Goal: Information Seeking & Learning: Learn about a topic

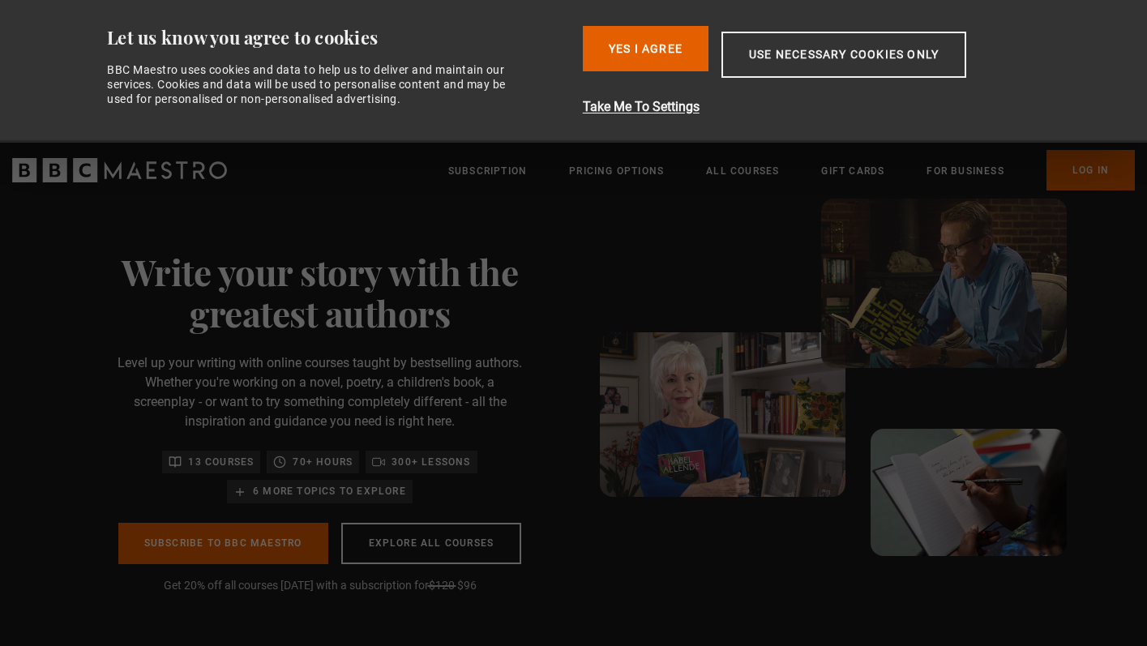
scroll to position [0, 212]
click at [575, 406] on div at bounding box center [772, 422] width 491 height 447
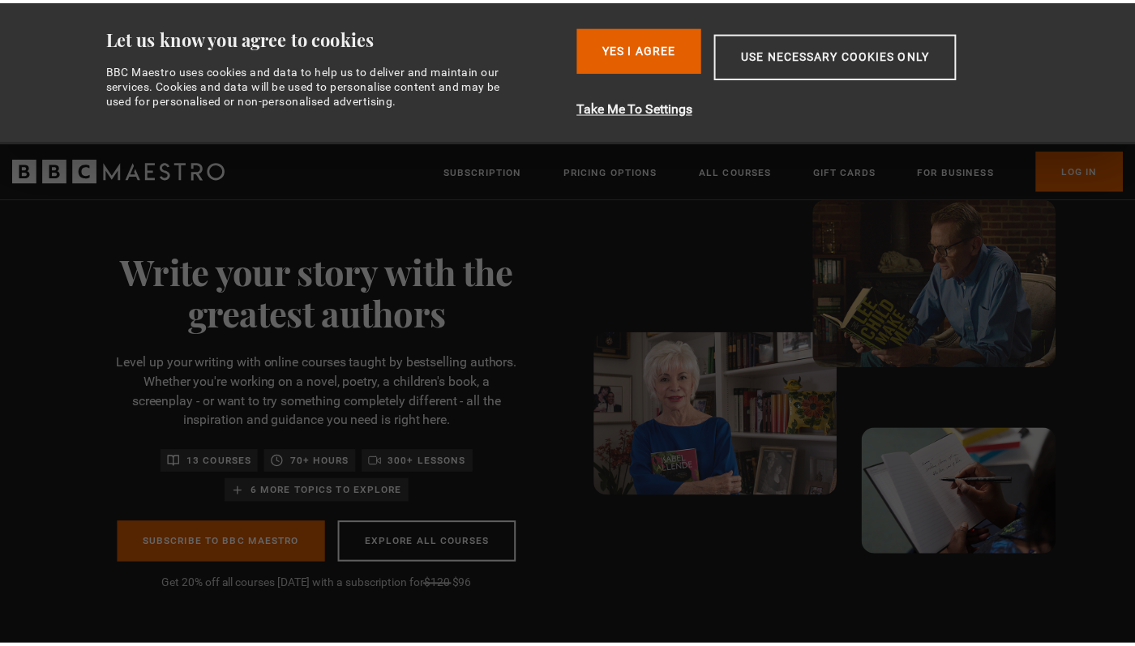
scroll to position [0, 425]
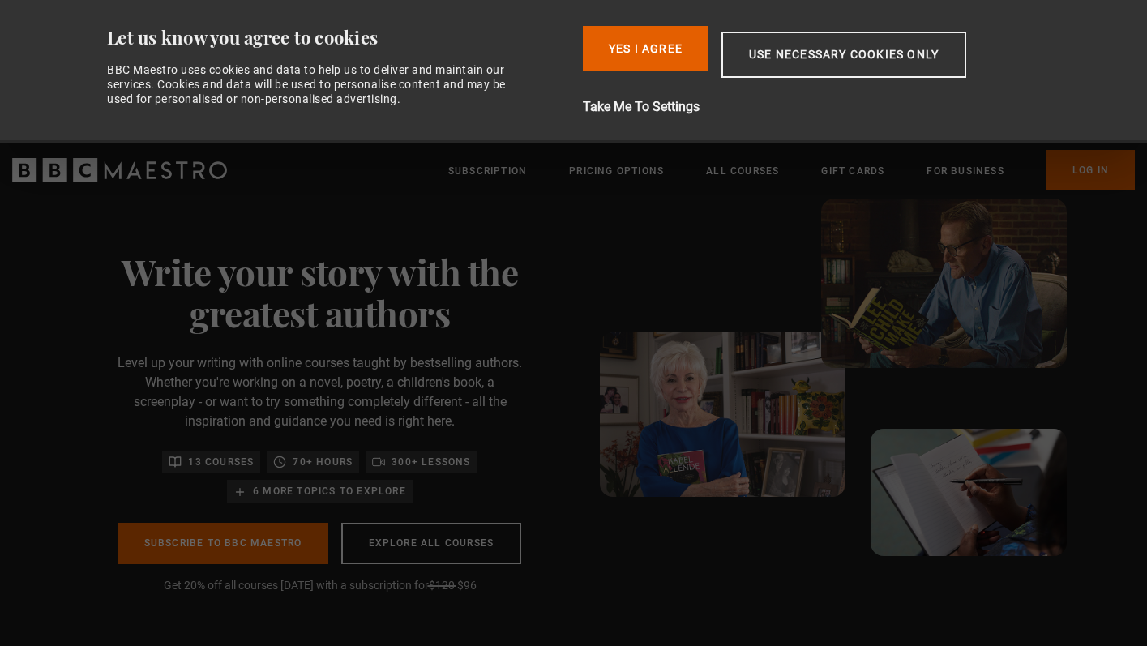
click at [290, 471] on div "70+ hours" at bounding box center [313, 462] width 92 height 23
click at [768, 47] on button "Use necessary cookies only" at bounding box center [843, 55] width 245 height 46
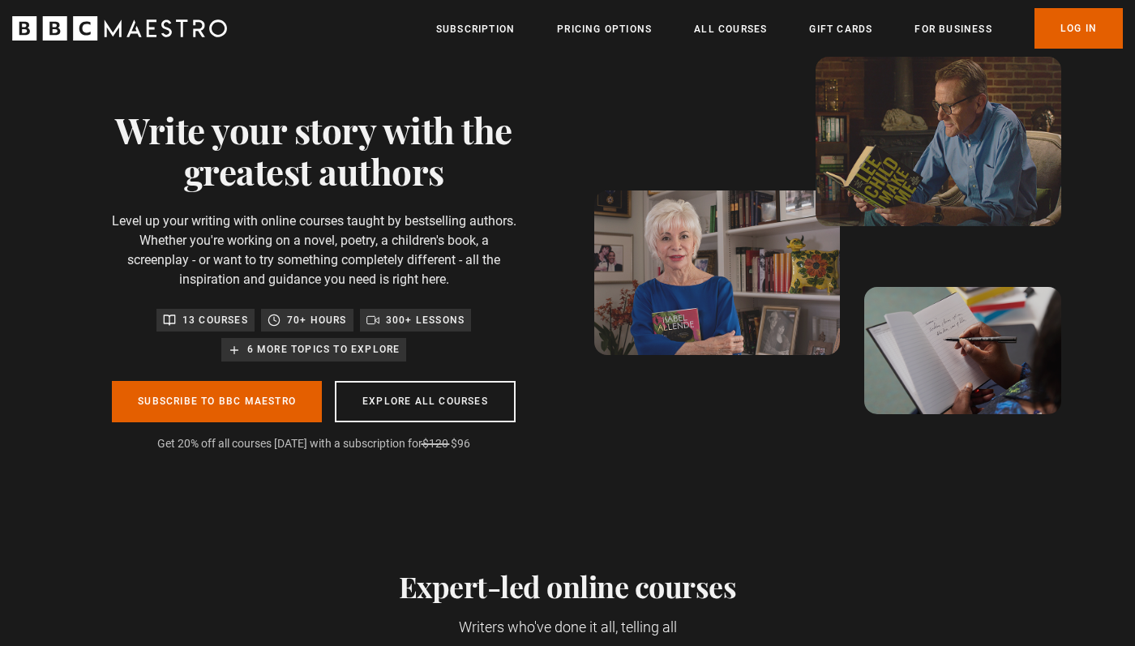
scroll to position [0, 637]
click at [422, 400] on link "Explore all courses" at bounding box center [425, 401] width 181 height 41
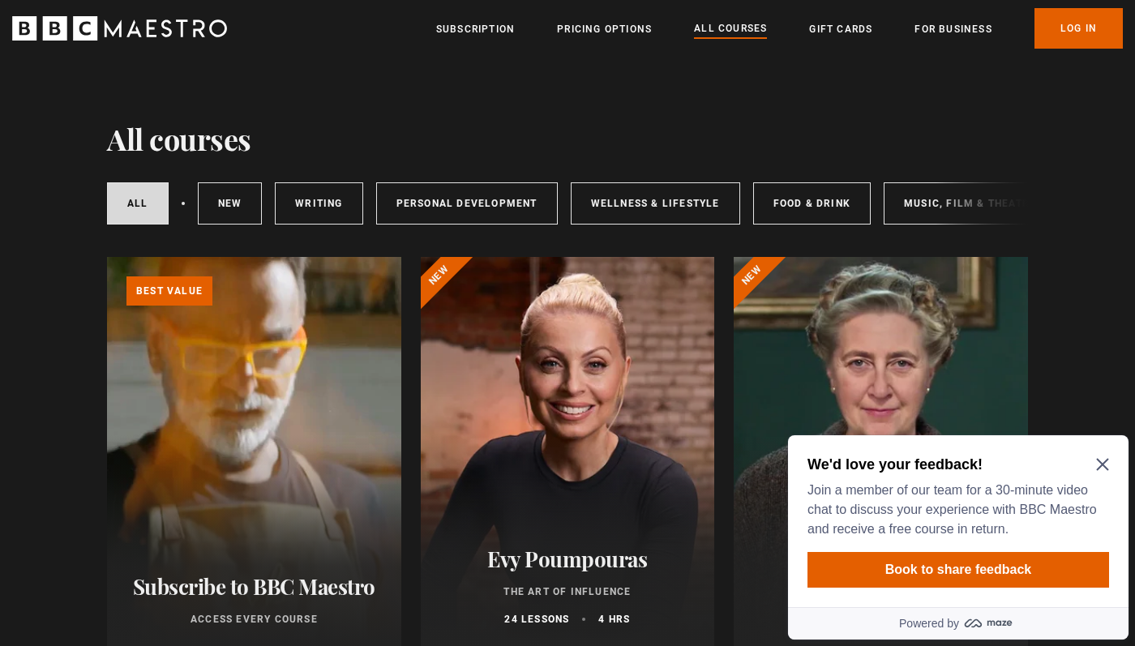
click at [1100, 462] on icon "Close Maze Prompt" at bounding box center [1102, 465] width 12 height 12
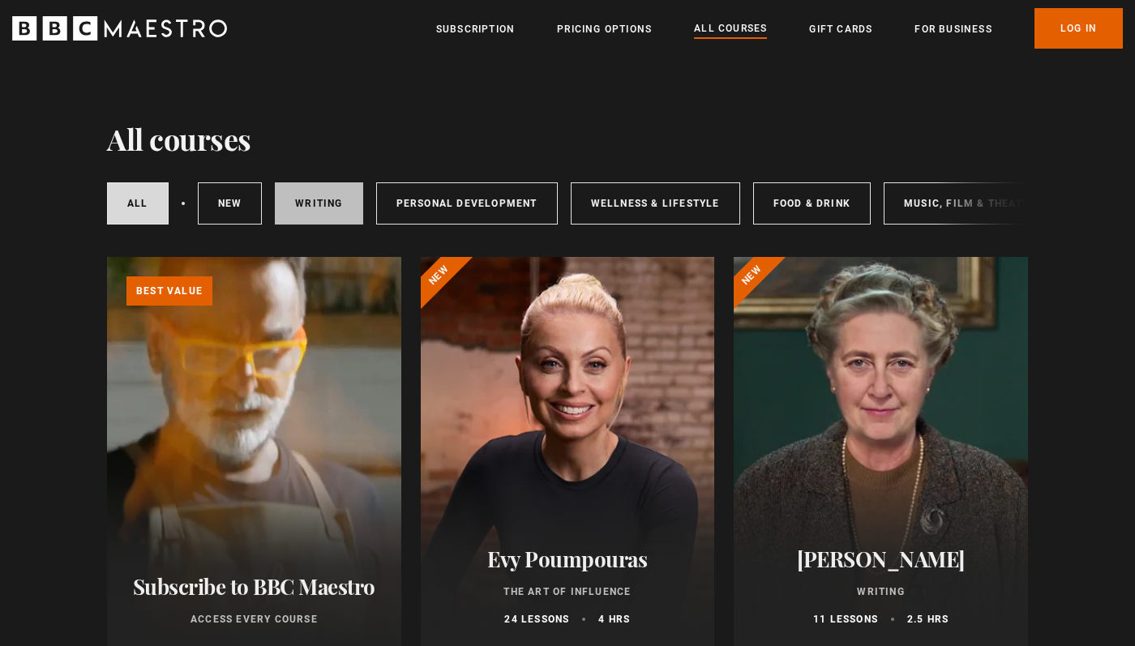
click at [331, 202] on link "Writing" at bounding box center [319, 203] width 88 height 42
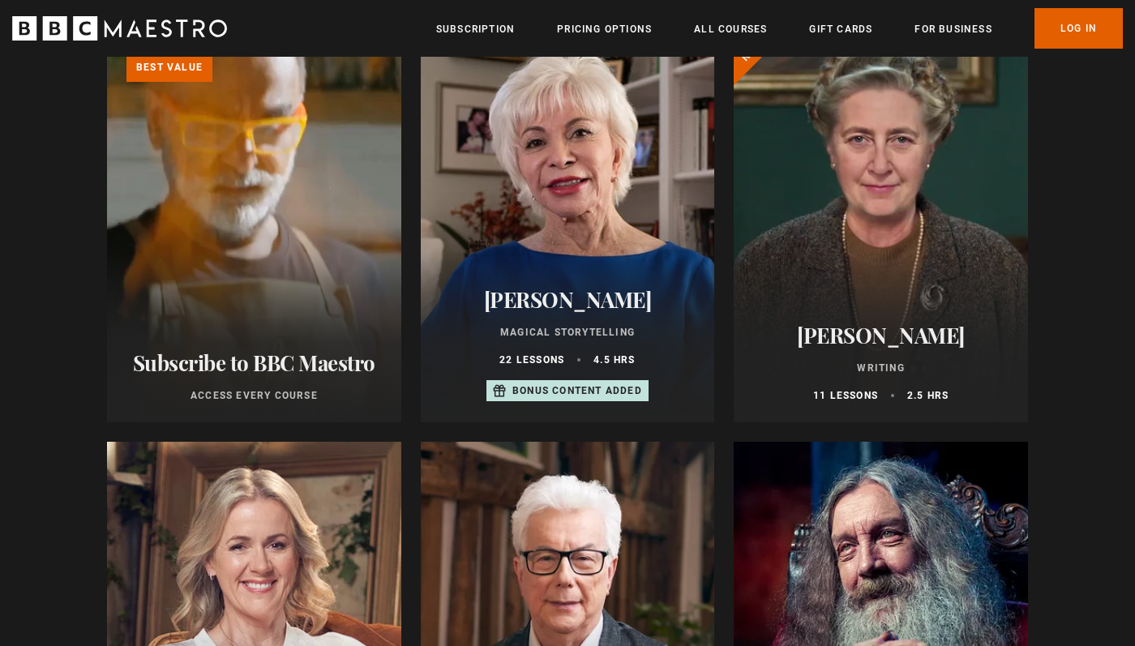
scroll to position [225, 0]
click at [872, 342] on h2 "[PERSON_NAME]" at bounding box center [880, 334] width 255 height 25
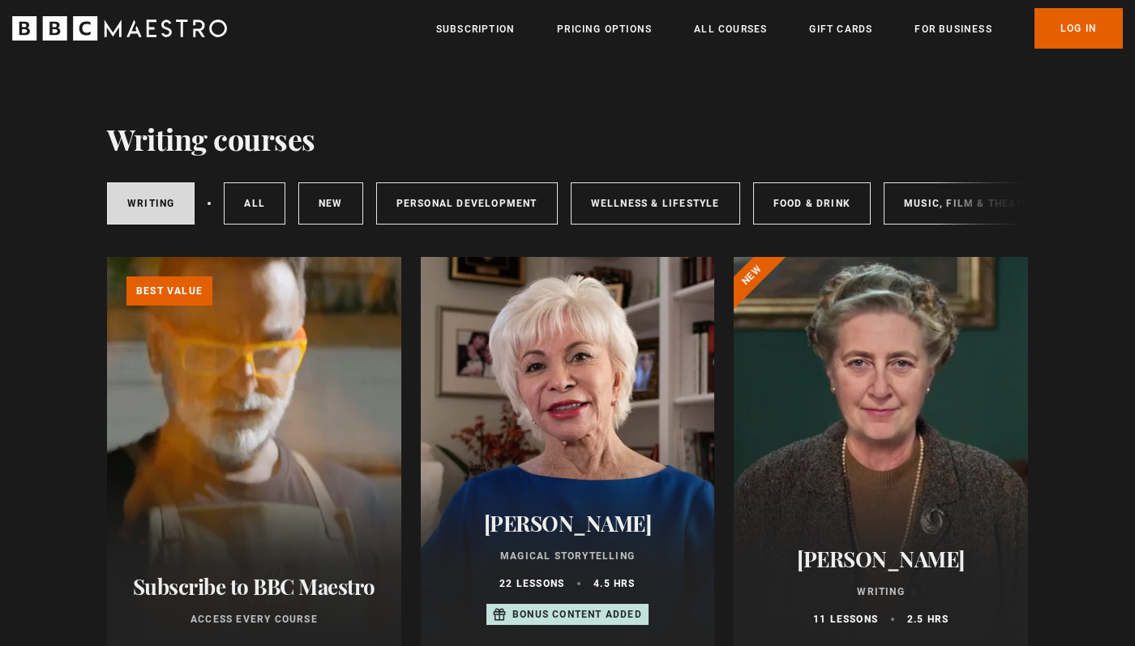
click at [564, 530] on h2 "Isabel Allende" at bounding box center [567, 523] width 255 height 25
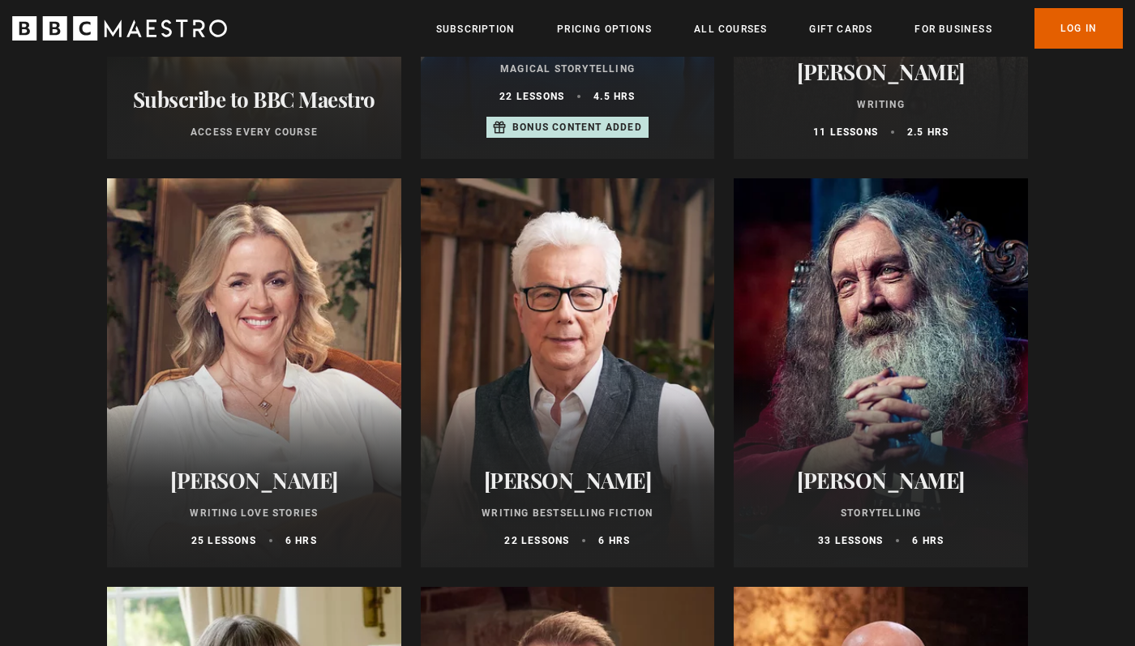
scroll to position [568, 0]
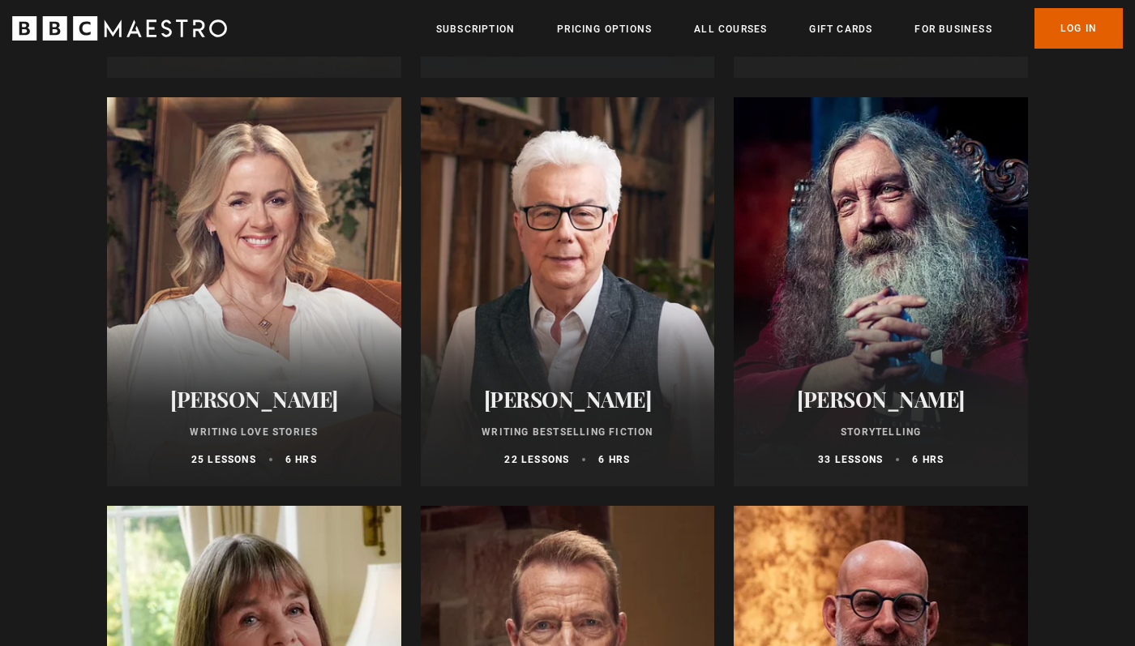
click at [886, 407] on h2 "Alan Moore" at bounding box center [880, 399] width 255 height 25
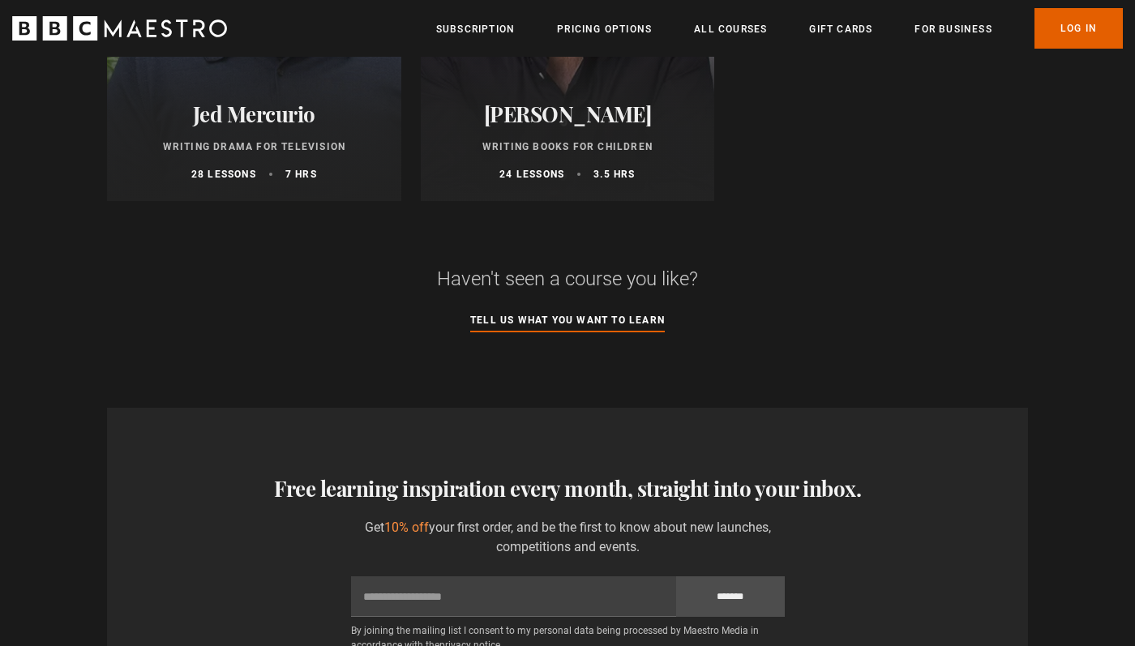
scroll to position [2098, 0]
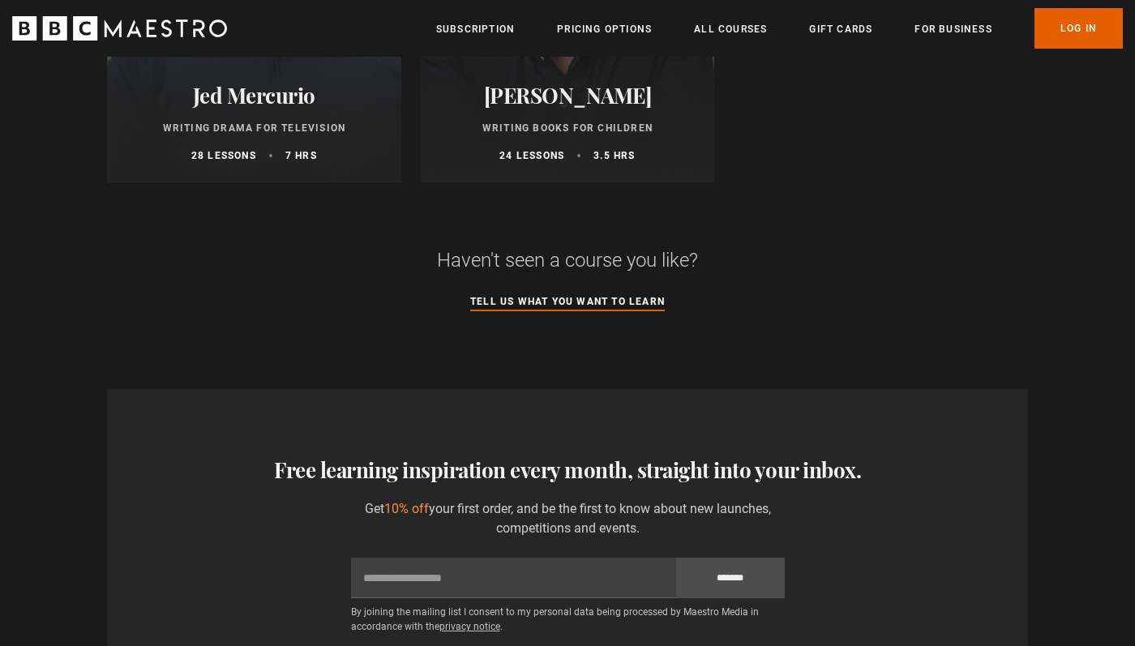
click at [540, 311] on link "Tell us what you want to learn" at bounding box center [567, 302] width 195 height 18
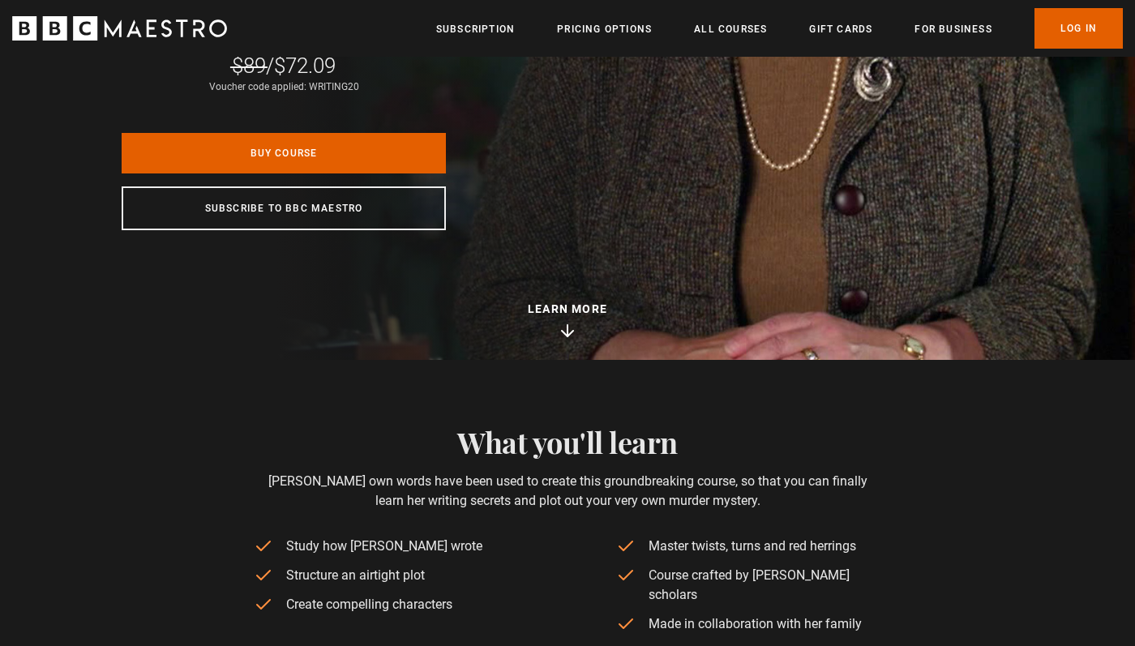
scroll to position [0, 212]
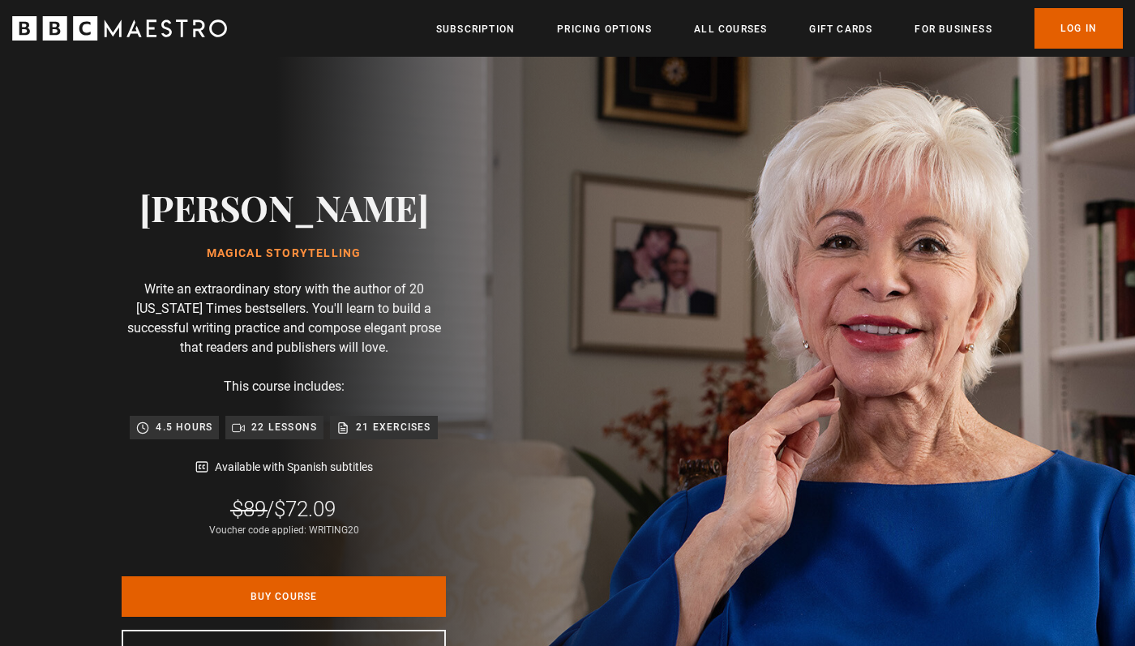
scroll to position [0, 637]
